Goal: Task Accomplishment & Management: Use online tool/utility

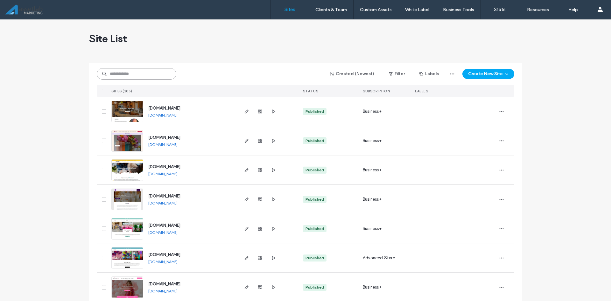
click at [127, 75] on input at bounding box center [137, 73] width 80 height 11
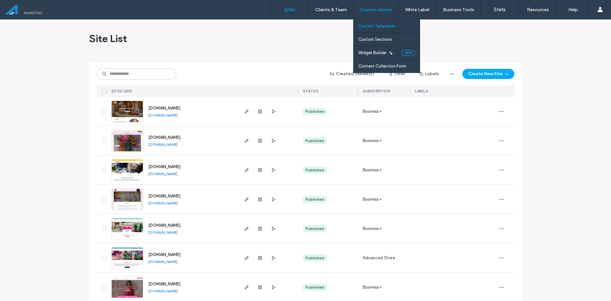
click at [379, 28] on label "Custom Templates" at bounding box center [376, 26] width 37 height 5
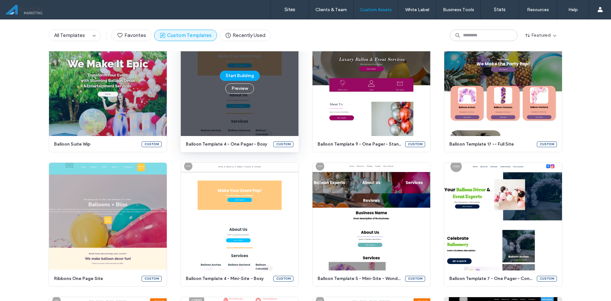
scroll to position [1247, 0]
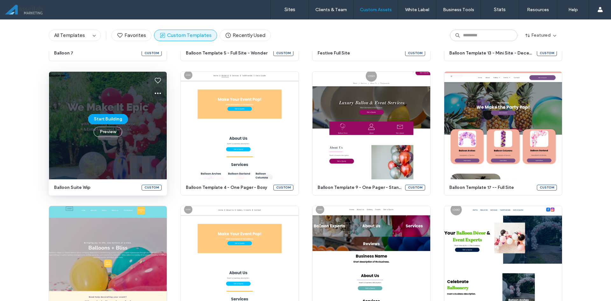
click at [154, 93] on icon at bounding box center [158, 93] width 8 height 8
click at [168, 124] on span "Edit template" at bounding box center [175, 123] width 27 height 6
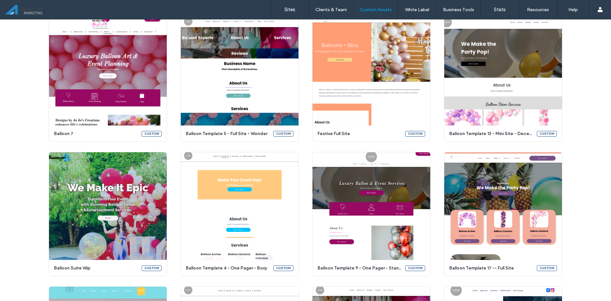
scroll to position [1152, 0]
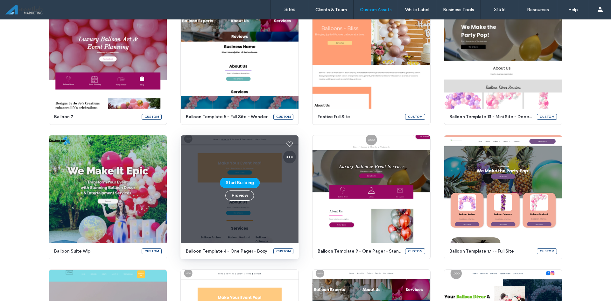
click at [288, 156] on icon at bounding box center [290, 157] width 8 height 8
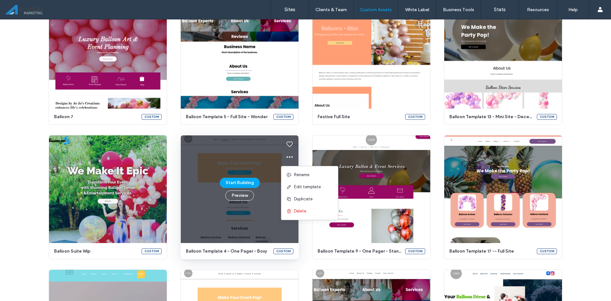
drag, startPoint x: 305, startPoint y: 183, endPoint x: 303, endPoint y: 187, distance: 4.0
click at [303, 187] on span "Edit template" at bounding box center [307, 187] width 27 height 6
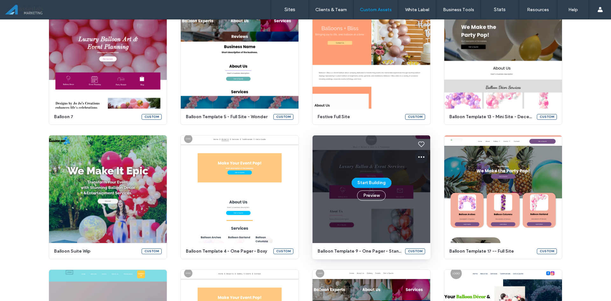
click at [418, 157] on use at bounding box center [421, 157] width 6 height 2
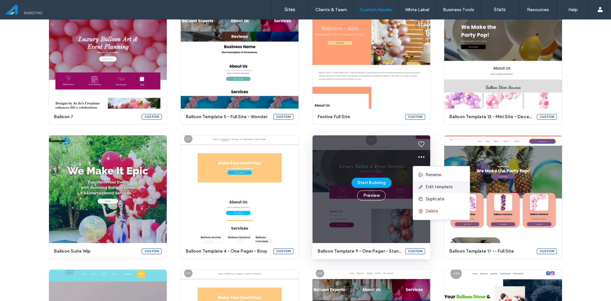
click at [427, 189] on span "Edit template" at bounding box center [439, 187] width 27 height 6
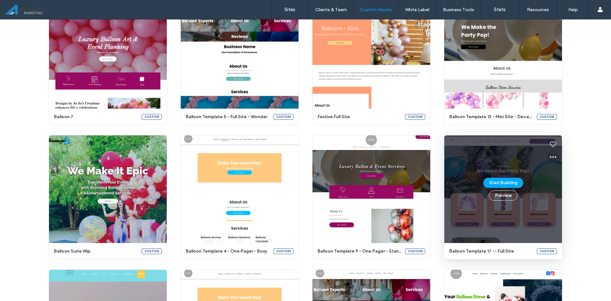
click at [553, 158] on icon at bounding box center [553, 157] width 8 height 8
click at [564, 187] on span "Edit template" at bounding box center [570, 187] width 27 height 6
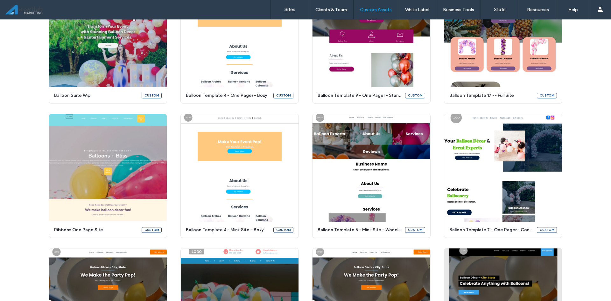
scroll to position [1311, 0]
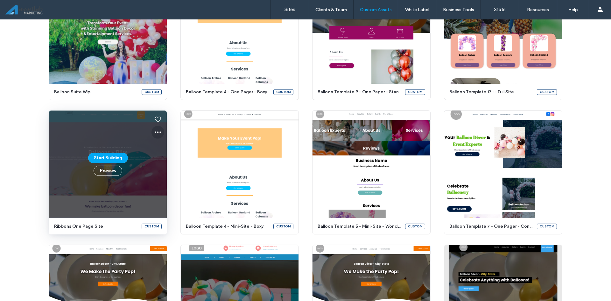
click at [155, 132] on use at bounding box center [158, 132] width 6 height 2
click at [170, 160] on span "Edit template" at bounding box center [175, 162] width 27 height 6
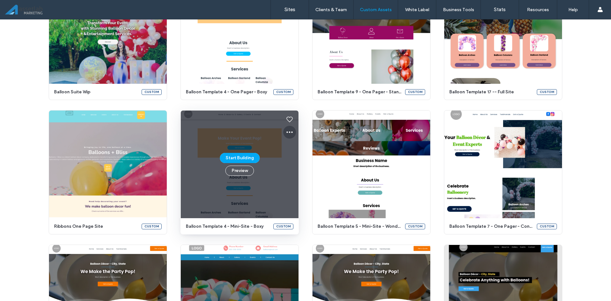
click at [290, 134] on icon at bounding box center [290, 132] width 8 height 8
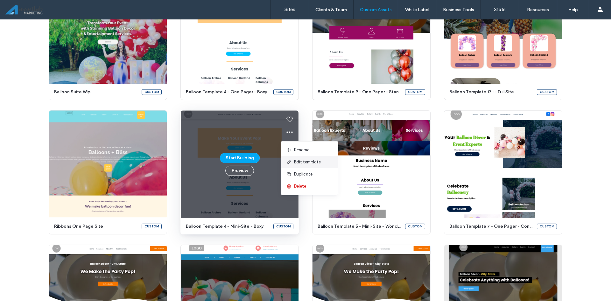
click at [299, 163] on span "Edit template" at bounding box center [307, 162] width 27 height 6
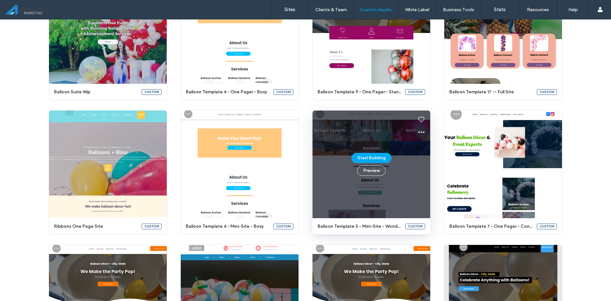
click at [418, 132] on use at bounding box center [421, 132] width 6 height 2
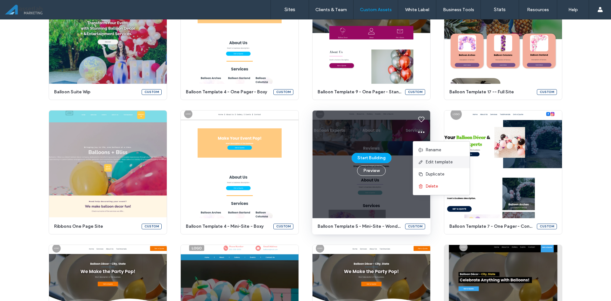
click at [420, 158] on span at bounding box center [422, 161] width 8 height 7
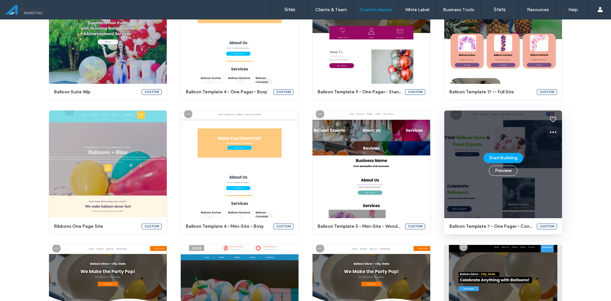
click at [549, 133] on icon at bounding box center [553, 132] width 8 height 8
click at [565, 164] on span "Edit template" at bounding box center [570, 162] width 27 height 6
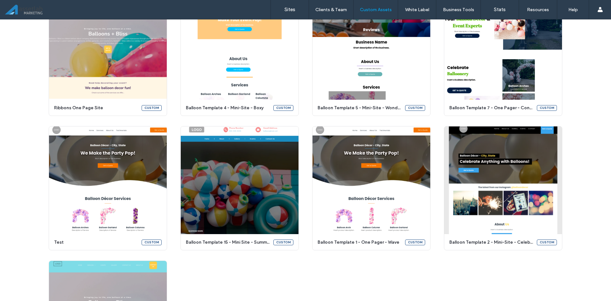
scroll to position [1438, 0]
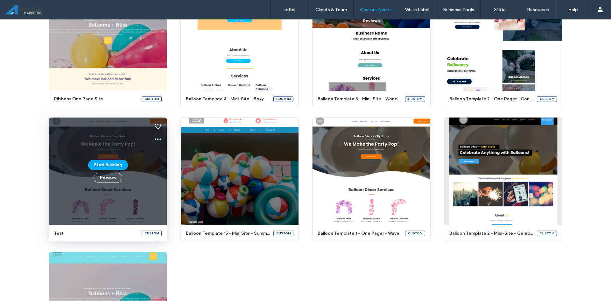
click at [155, 138] on use at bounding box center [158, 139] width 6 height 2
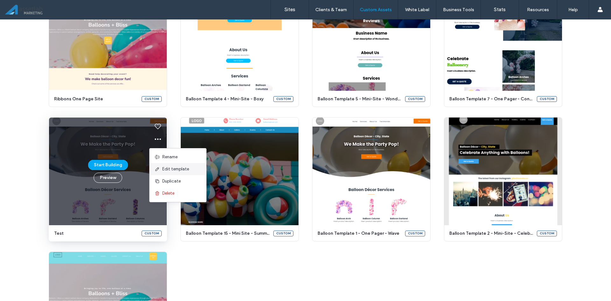
click at [183, 173] on div "Edit template" at bounding box center [177, 169] width 57 height 12
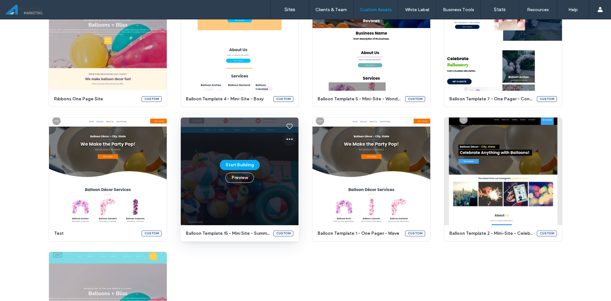
click at [288, 139] on use at bounding box center [289, 139] width 6 height 2
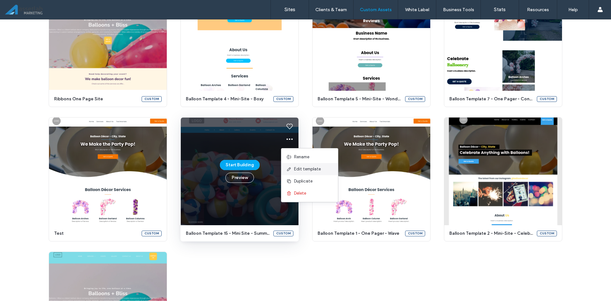
click at [295, 170] on span "Edit template" at bounding box center [307, 169] width 27 height 6
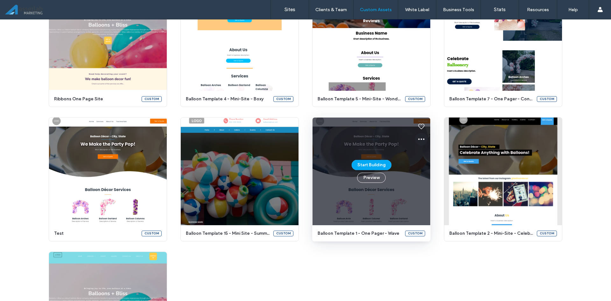
click at [420, 140] on icon at bounding box center [421, 139] width 8 height 8
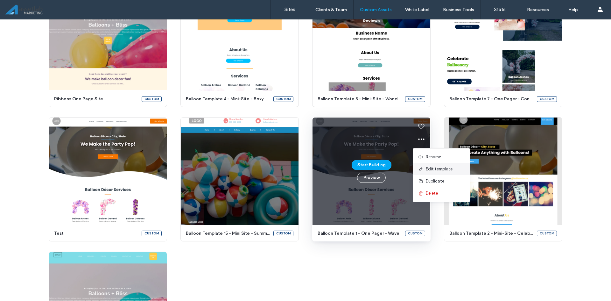
click at [427, 170] on span "Edit template" at bounding box center [439, 169] width 27 height 6
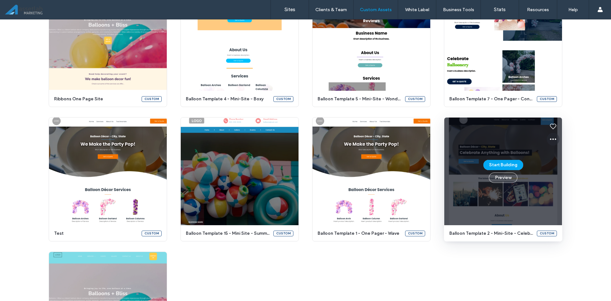
click at [552, 138] on icon at bounding box center [553, 139] width 8 height 8
click at [566, 168] on span "Edit template" at bounding box center [570, 169] width 27 height 6
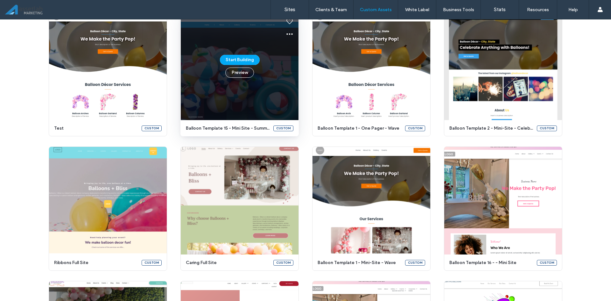
scroll to position [1554, 0]
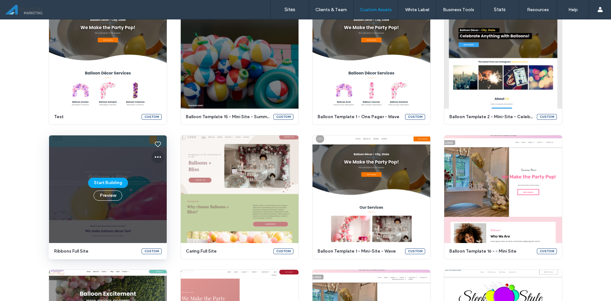
click at [154, 155] on icon at bounding box center [158, 157] width 8 height 8
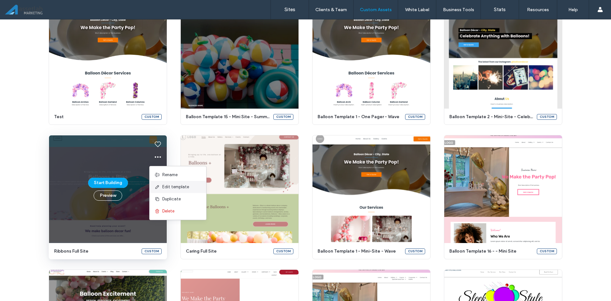
click at [166, 188] on span "Edit template" at bounding box center [175, 187] width 27 height 6
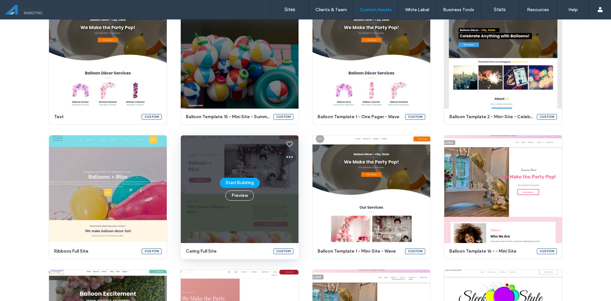
click at [286, 155] on icon at bounding box center [290, 157] width 8 height 8
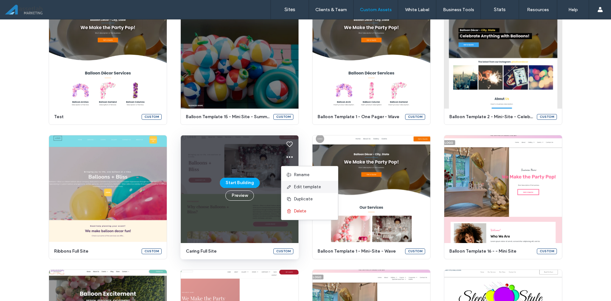
click at [303, 184] on span "Edit template" at bounding box center [307, 187] width 27 height 6
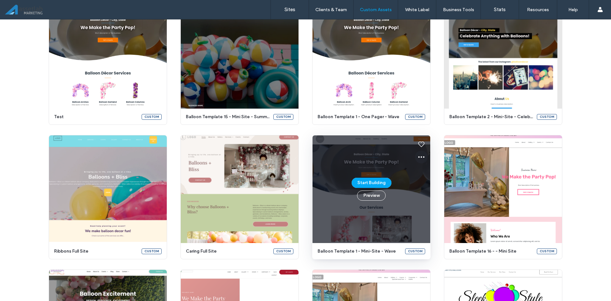
click at [419, 158] on icon at bounding box center [421, 157] width 8 height 8
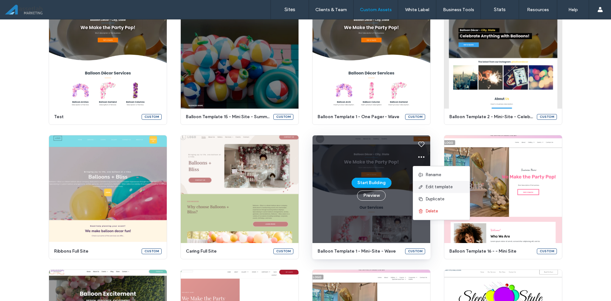
click at [427, 187] on span "Edit template" at bounding box center [439, 187] width 27 height 6
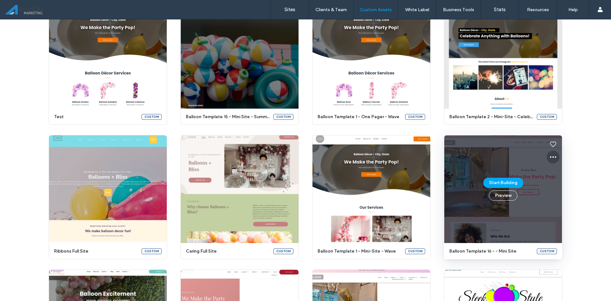
click at [549, 156] on icon at bounding box center [553, 157] width 8 height 8
click at [552, 188] on icon at bounding box center [552, 186] width 5 height 5
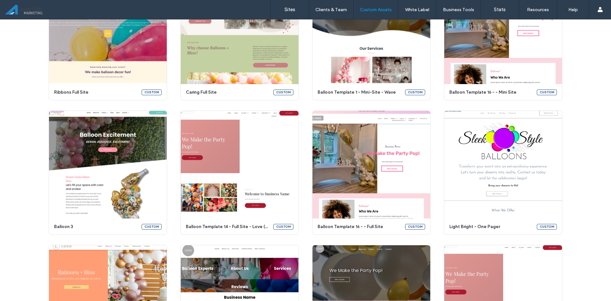
scroll to position [1713, 0]
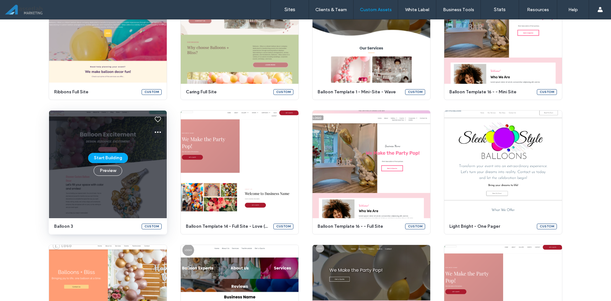
click at [154, 132] on icon at bounding box center [158, 132] width 8 height 8
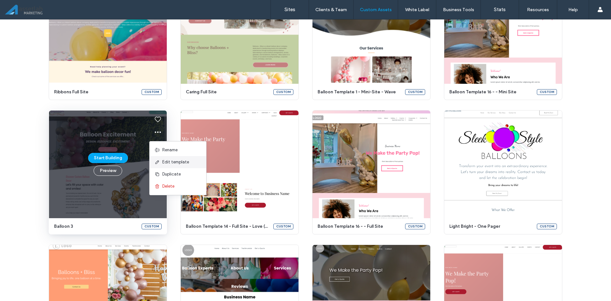
click at [169, 165] on div "Edit template" at bounding box center [177, 162] width 57 height 12
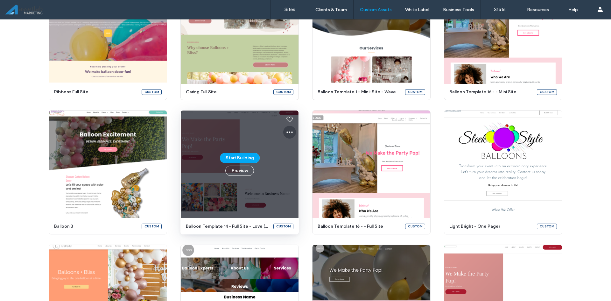
click at [289, 134] on icon at bounding box center [290, 132] width 8 height 8
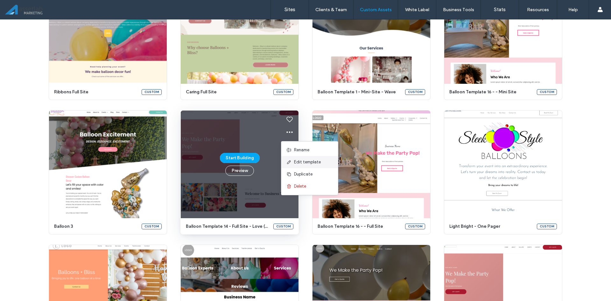
click at [308, 163] on span "Edit template" at bounding box center [307, 162] width 27 height 6
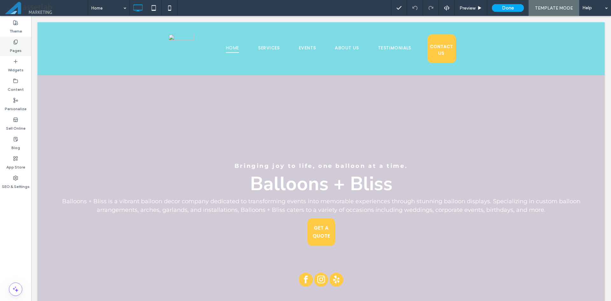
click at [14, 49] on label "Pages" at bounding box center [16, 49] width 12 height 9
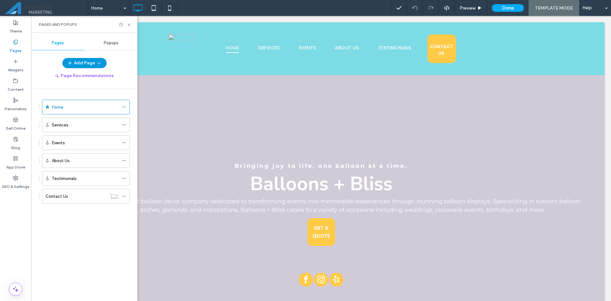
click at [78, 60] on button "Add Page" at bounding box center [84, 63] width 44 height 10
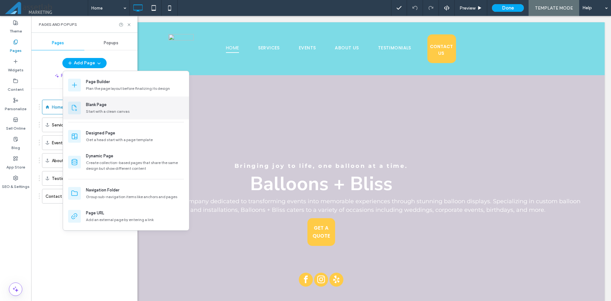
click at [114, 111] on div "Start with a clean canvas" at bounding box center [135, 111] width 98 height 6
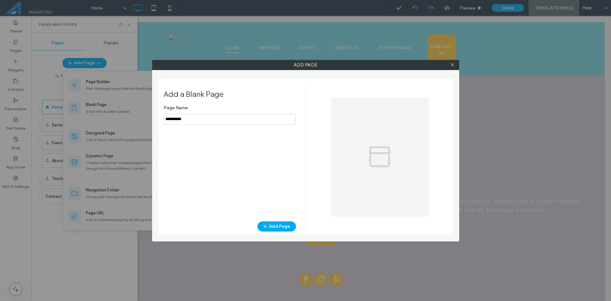
click at [198, 116] on input "notEmpty" at bounding box center [229, 119] width 132 height 11
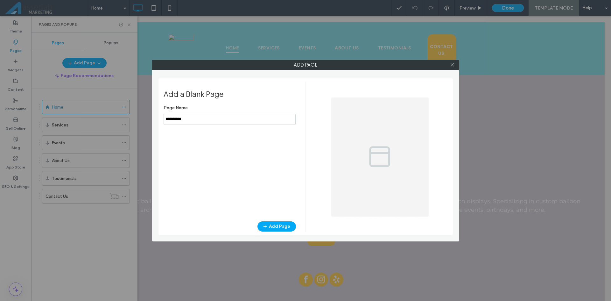
click at [198, 116] on input "notEmpty" at bounding box center [229, 119] width 132 height 11
type input "**********"
click at [265, 224] on icon "button" at bounding box center [264, 226] width 5 height 5
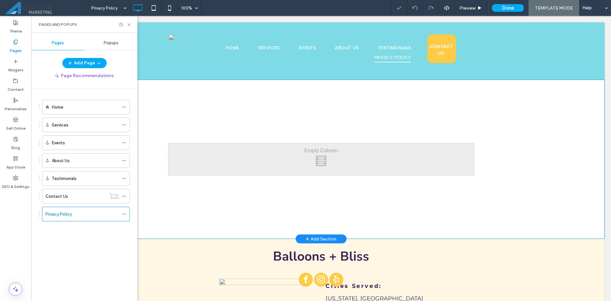
click at [307, 237] on div "+ Add Section" at bounding box center [321, 238] width 31 height 7
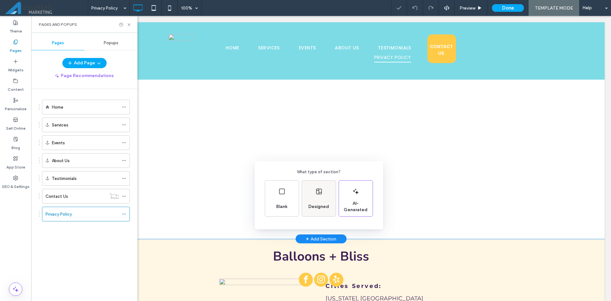
click at [312, 188] on div "Designed" at bounding box center [319, 198] width 34 height 36
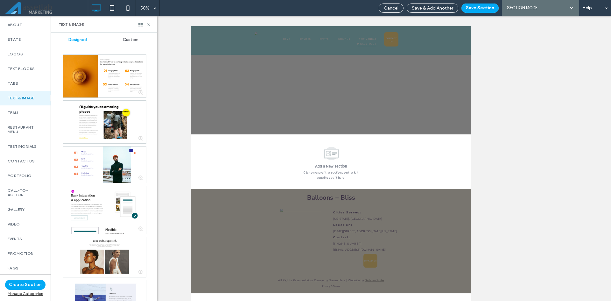
scroll to position [223, 0]
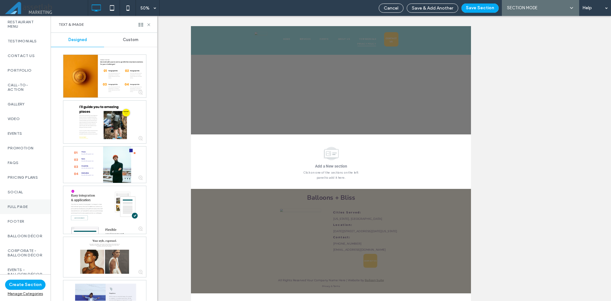
click at [23, 206] on label "Full Page" at bounding box center [25, 206] width 35 height 4
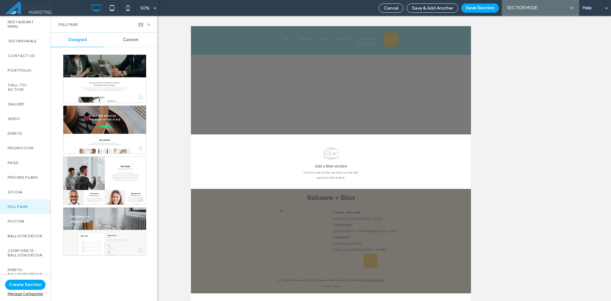
click at [122, 42] on div "Custom" at bounding box center [130, 40] width 53 height 14
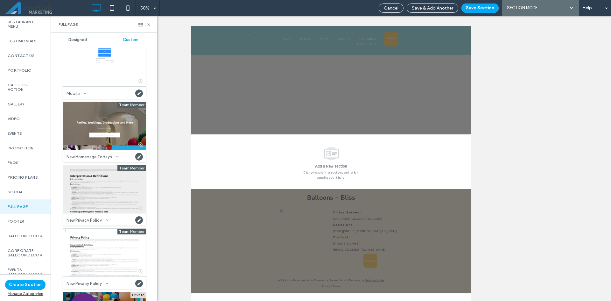
scroll to position [350, 0]
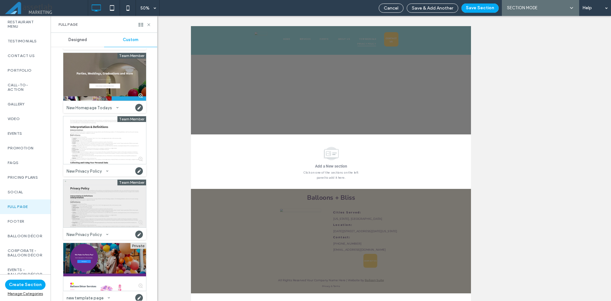
click at [104, 198] on div at bounding box center [104, 203] width 83 height 48
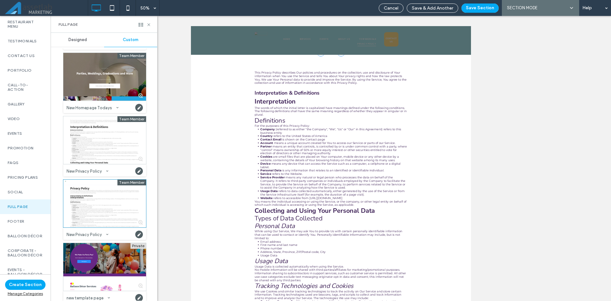
scroll to position [165, 0]
click at [148, 24] on icon at bounding box center [148, 24] width 5 height 5
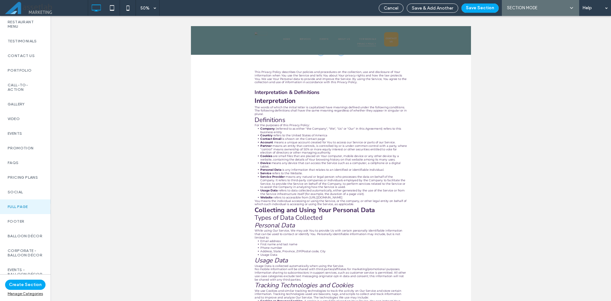
click at [473, 13] on div "Cancel Save & Add Another Save Section AI SECTION MODE SECTION MODE Help" at bounding box center [492, 8] width 235 height 16
click at [475, 8] on button "Save Section" at bounding box center [479, 7] width 37 height 9
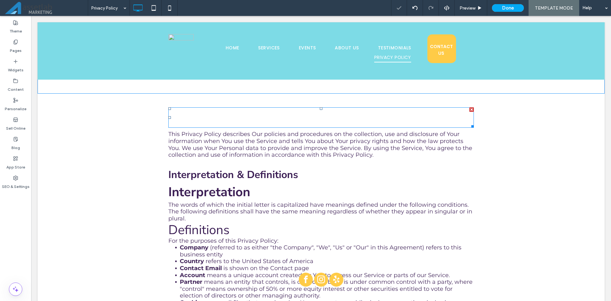
scroll to position [134, 0]
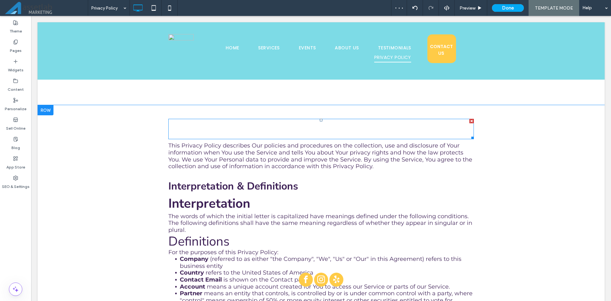
click at [345, 123] on h1 "Privacy Policy" at bounding box center [320, 128] width 305 height 19
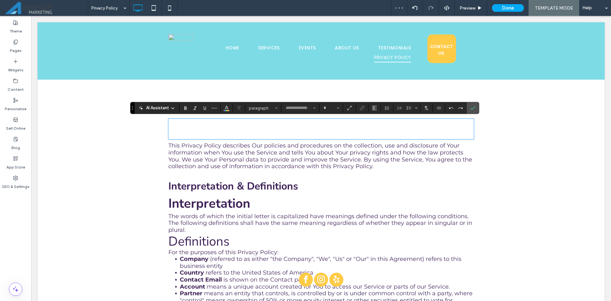
type input "**********"
type input "**"
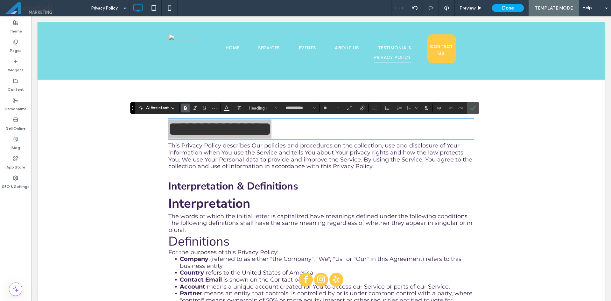
click at [221, 108] on section at bounding box center [226, 107] width 12 height 9
click at [224, 108] on button "Color" at bounding box center [227, 107] width 10 height 9
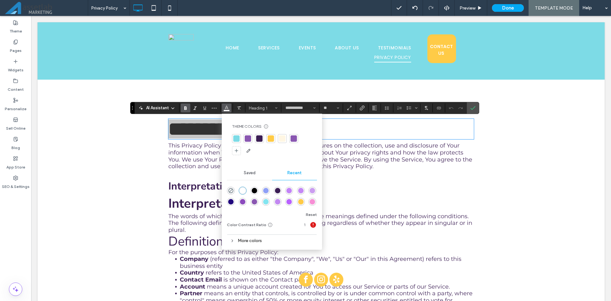
drag, startPoint x: 253, startPoint y: 190, endPoint x: 222, endPoint y: 174, distance: 34.7
click at [253, 190] on div "rgba(0, 0, 0, 1)" at bounding box center [254, 190] width 5 height 5
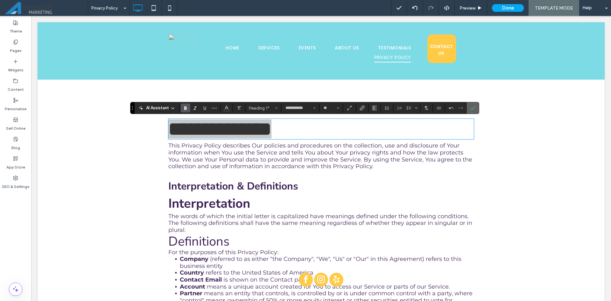
click at [474, 107] on use "Confirm" at bounding box center [472, 108] width 5 height 4
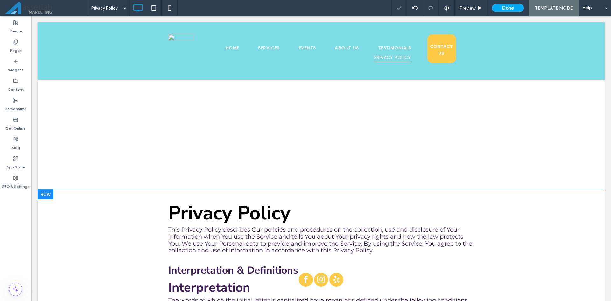
scroll to position [0, 0]
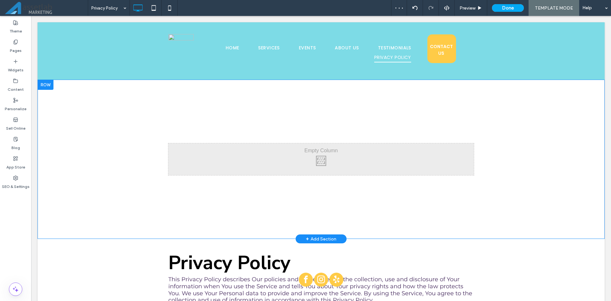
click at [46, 84] on div at bounding box center [46, 85] width 16 height 10
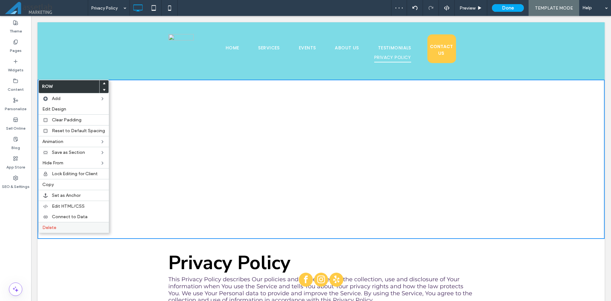
click at [62, 225] on label "Delete" at bounding box center [73, 227] width 63 height 5
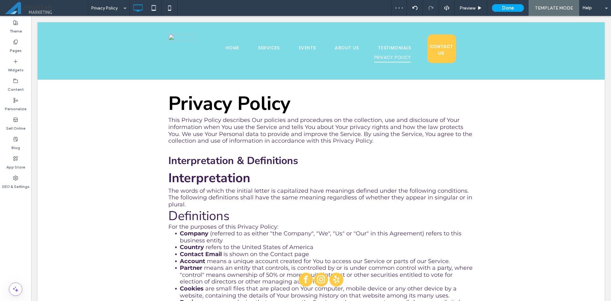
click at [518, 3] on div "Preview Done TEMPLATE MODE Help" at bounding box center [501, 8] width 220 height 16
click at [517, 5] on button "Done" at bounding box center [508, 8] width 32 height 8
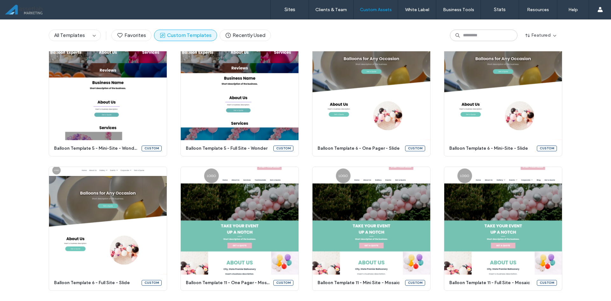
scroll to position [749, 0]
